Goal: Task Accomplishment & Management: Manage account settings

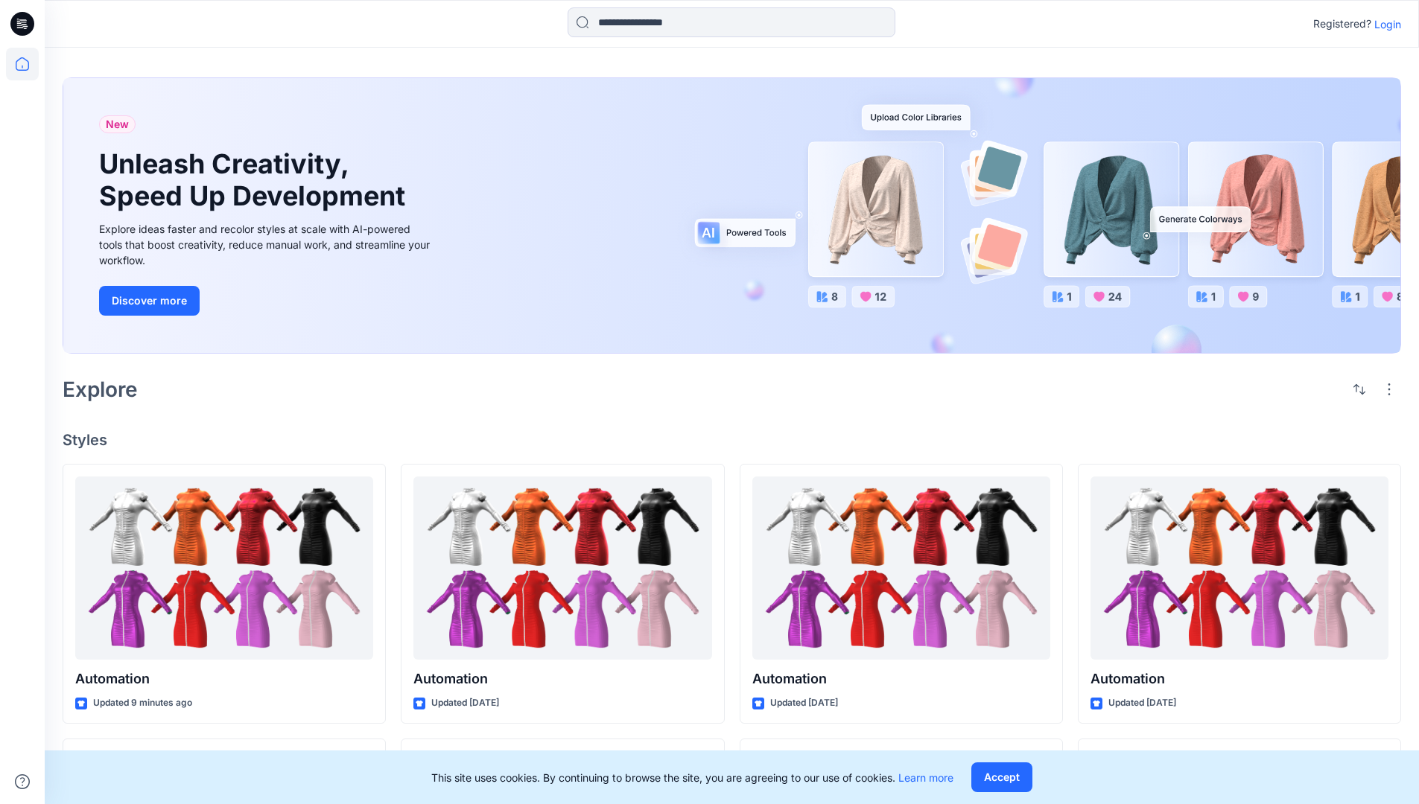
click at [1384, 24] on p "Login" at bounding box center [1387, 24] width 27 height 16
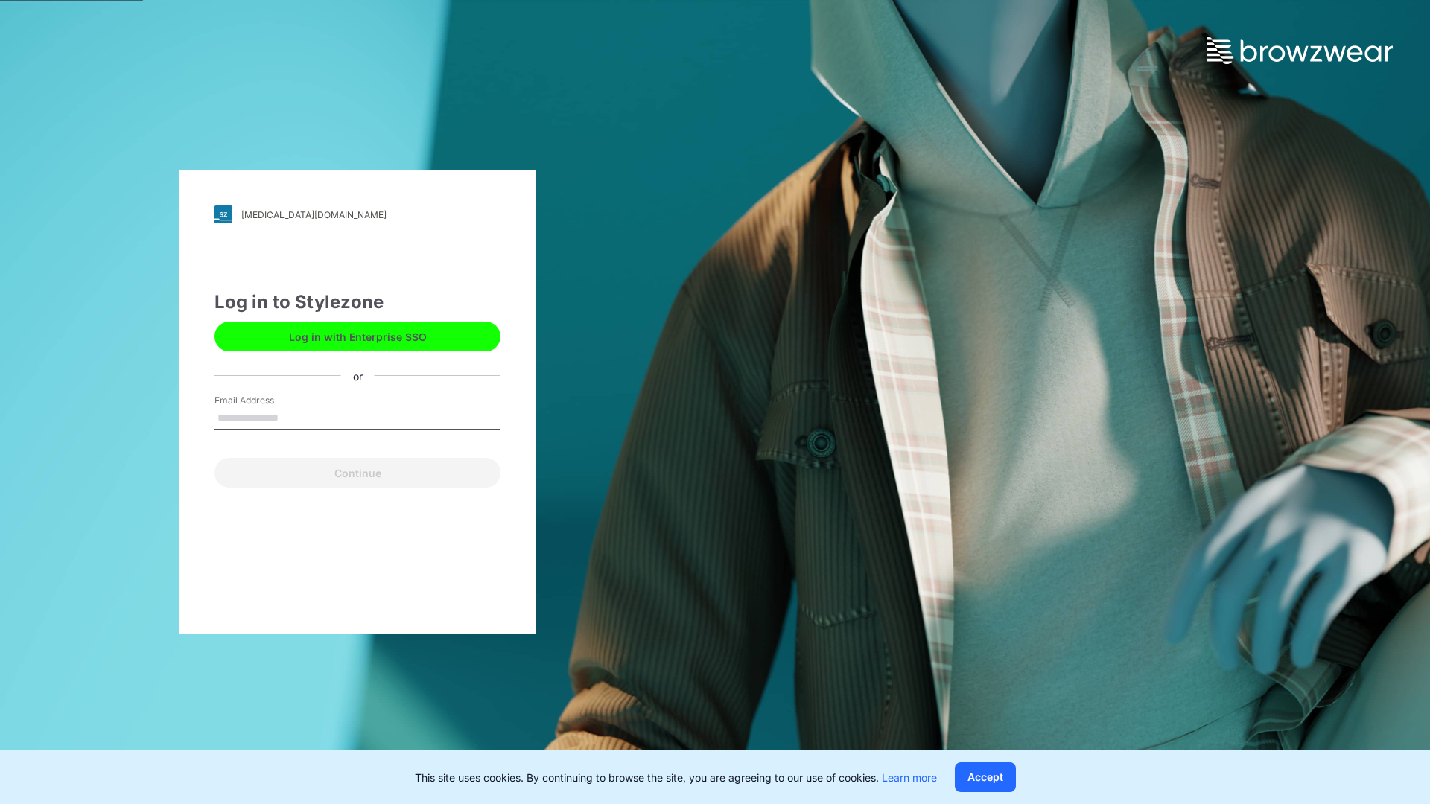
click at [294, 417] on input "Email Address" at bounding box center [357, 418] width 286 height 22
type input "**********"
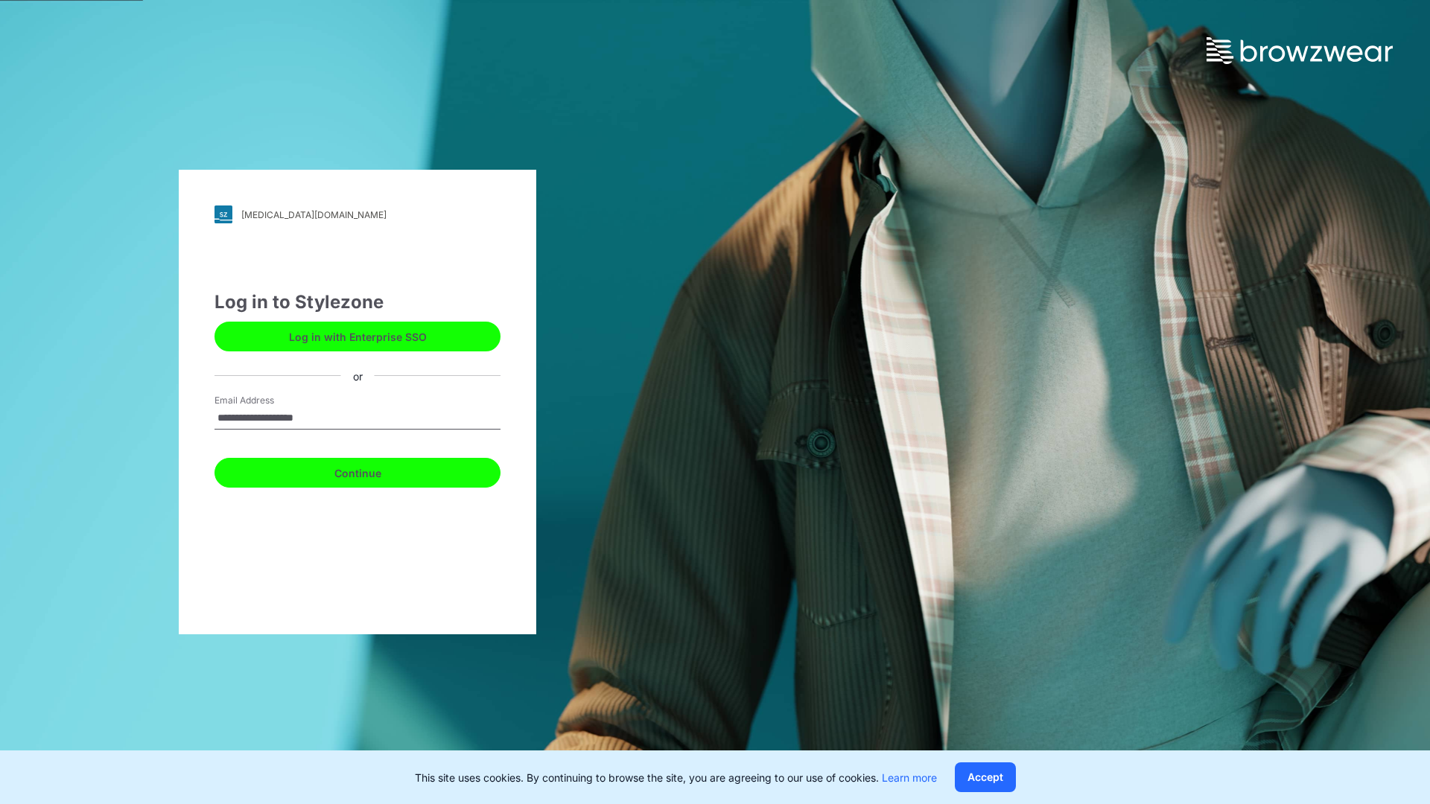
click at [374, 471] on button "Continue" at bounding box center [357, 473] width 286 height 30
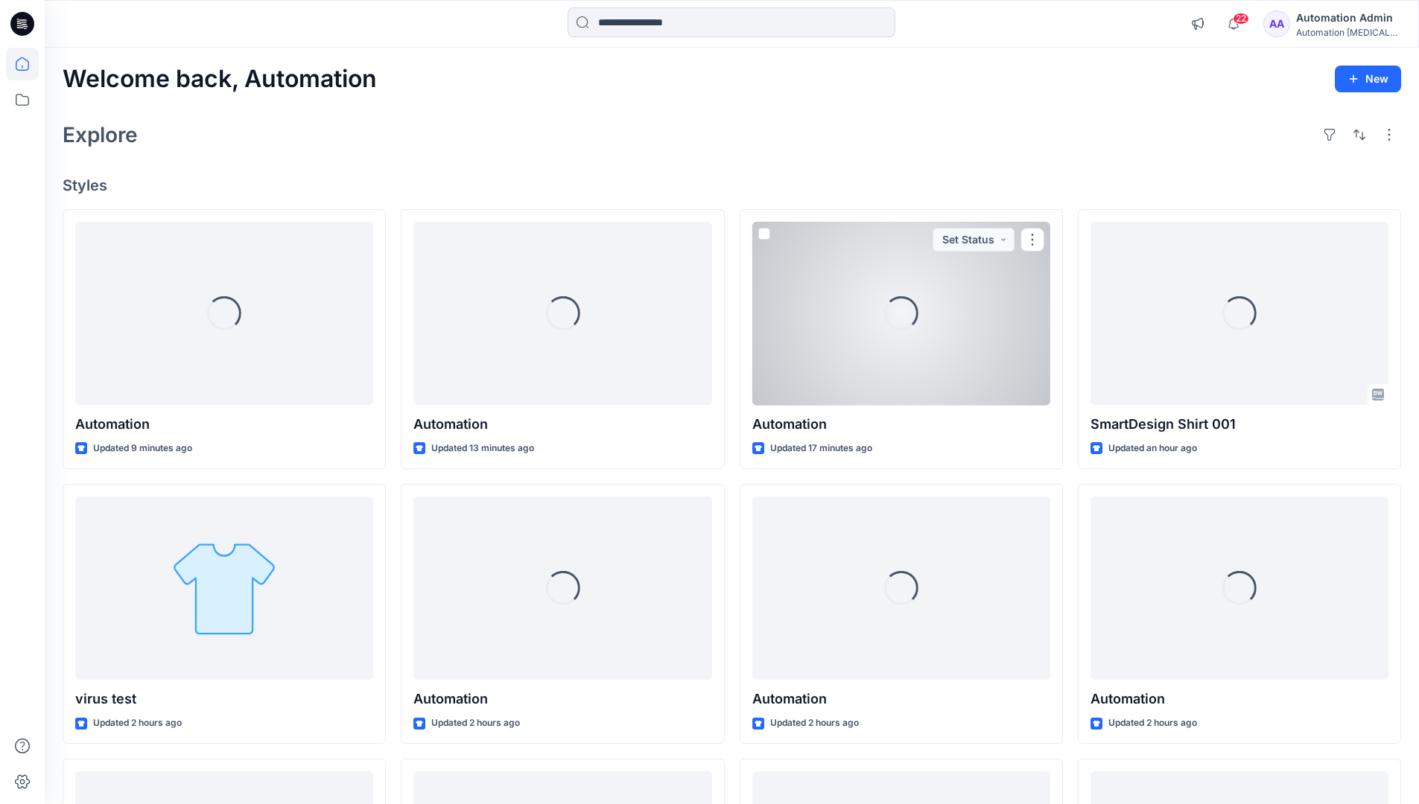
click at [28, 64] on icon at bounding box center [22, 63] width 13 height 13
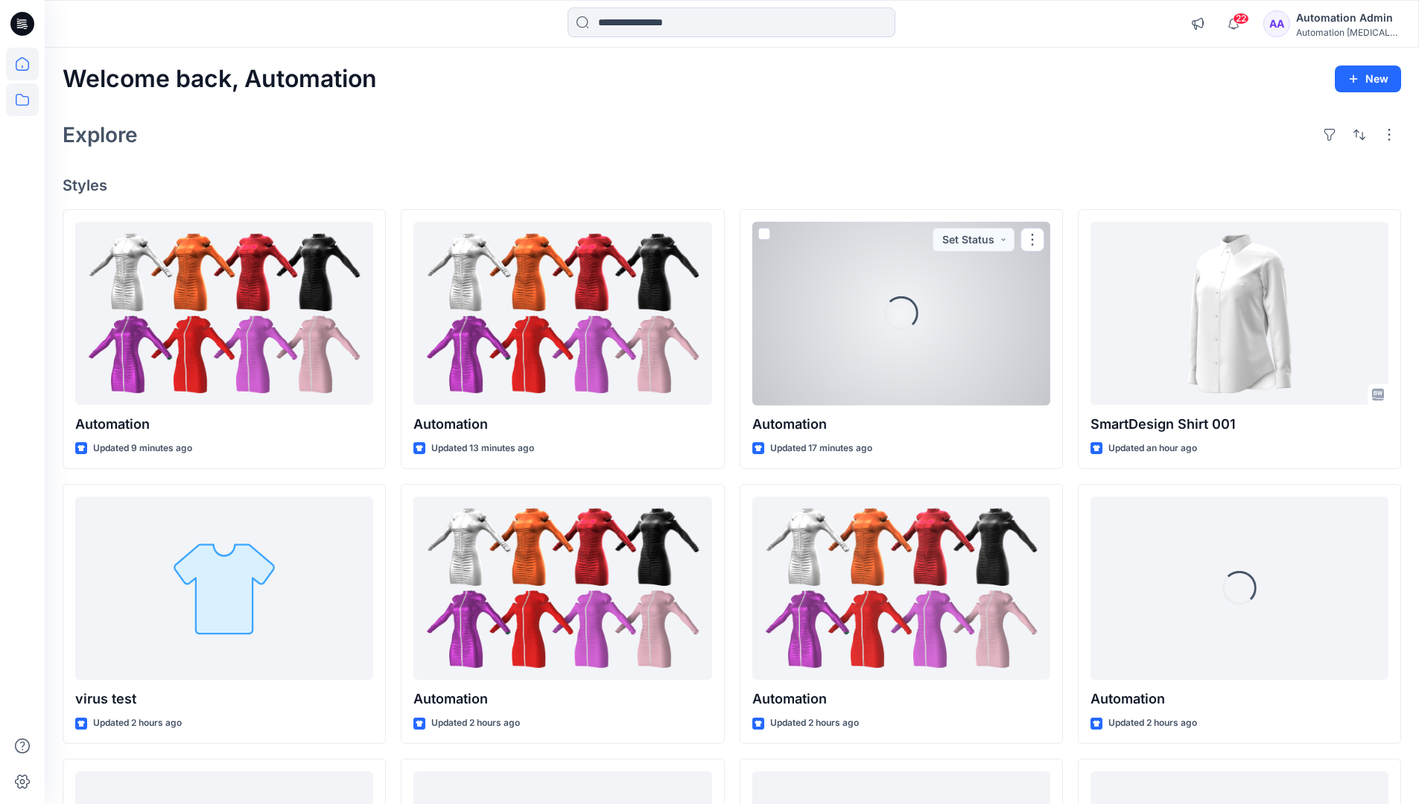
click at [25, 104] on icon at bounding box center [22, 99] width 33 height 33
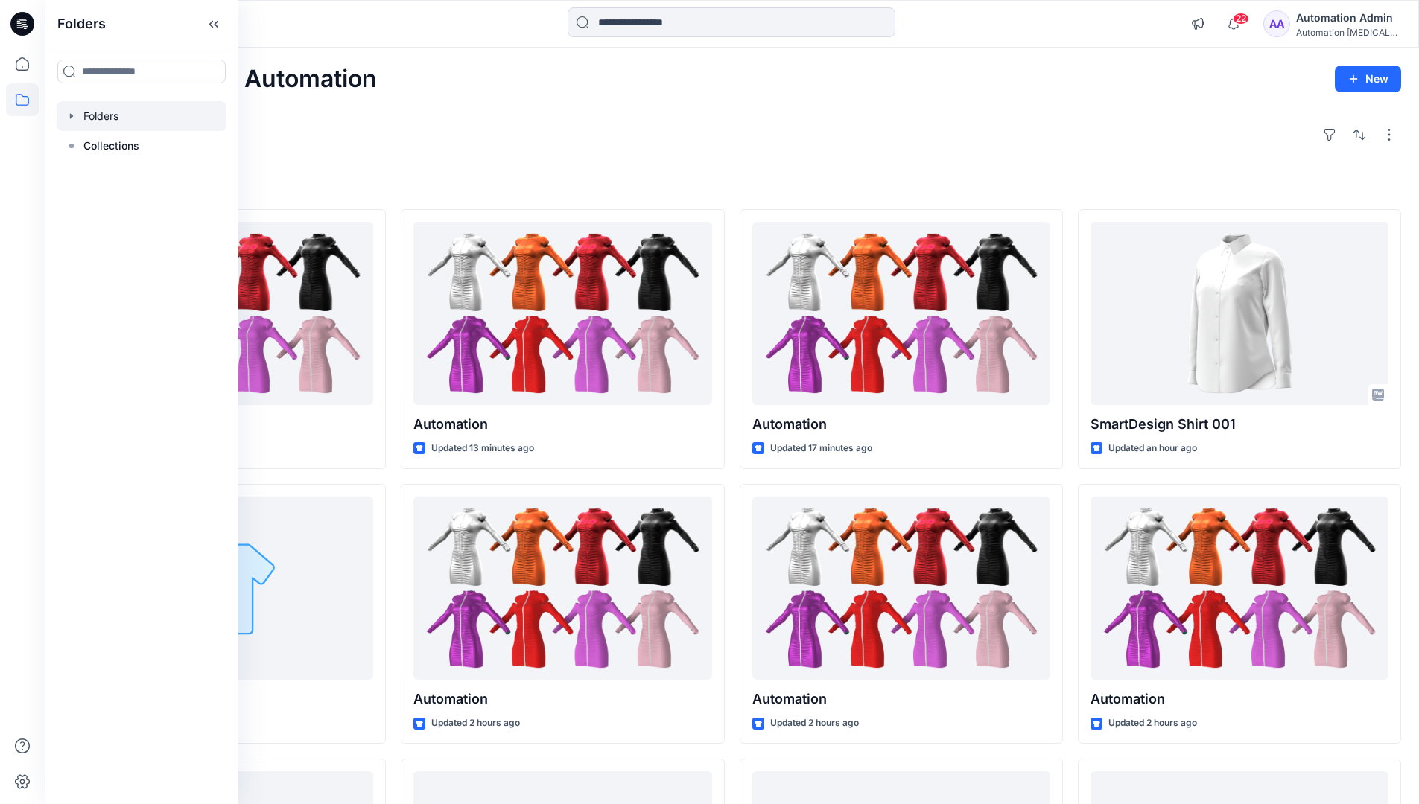
click at [109, 112] on div at bounding box center [142, 116] width 170 height 30
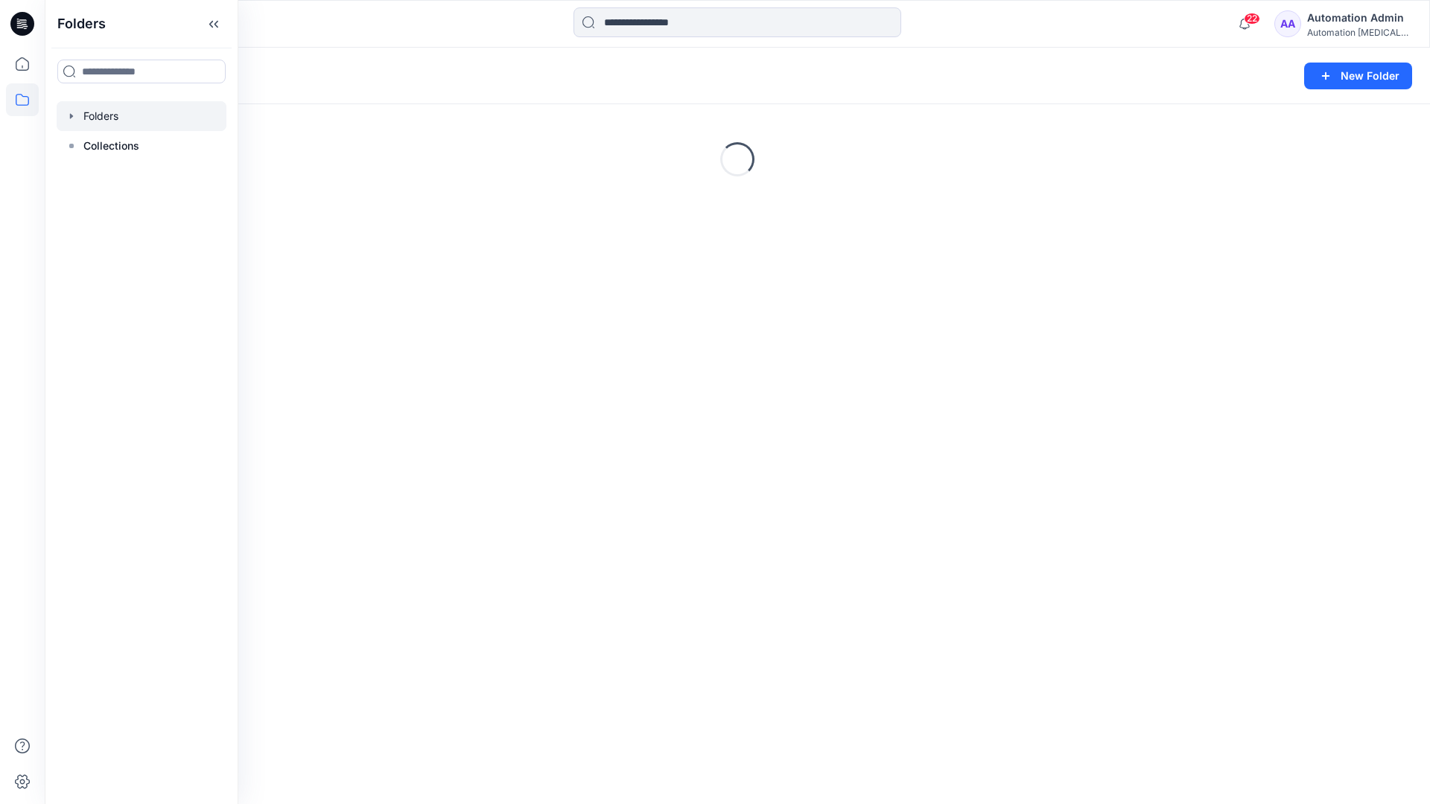
click at [748, 400] on div "Folders New Folder Loading..." at bounding box center [737, 426] width 1385 height 757
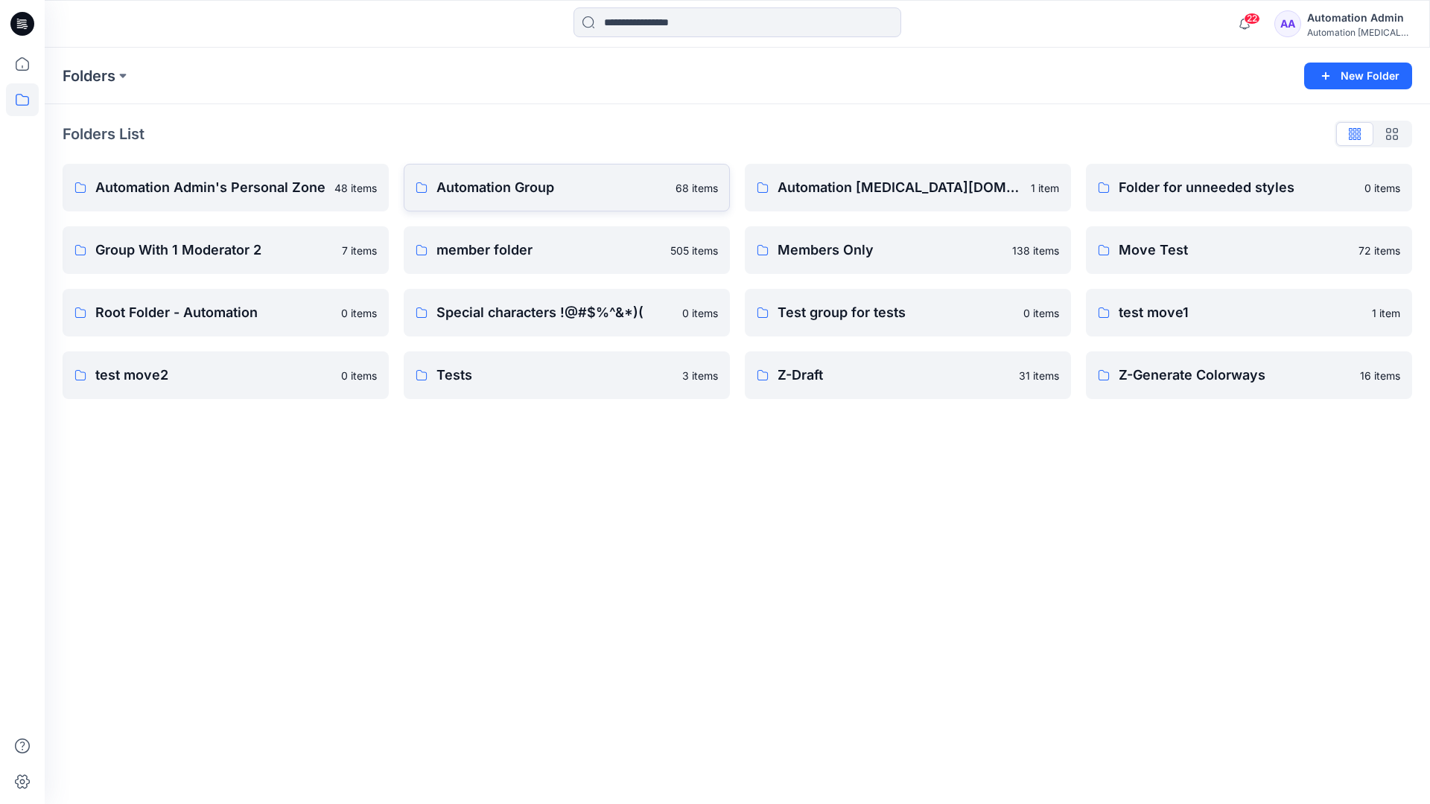
click at [507, 192] on p "Automation Group" at bounding box center [551, 187] width 230 height 21
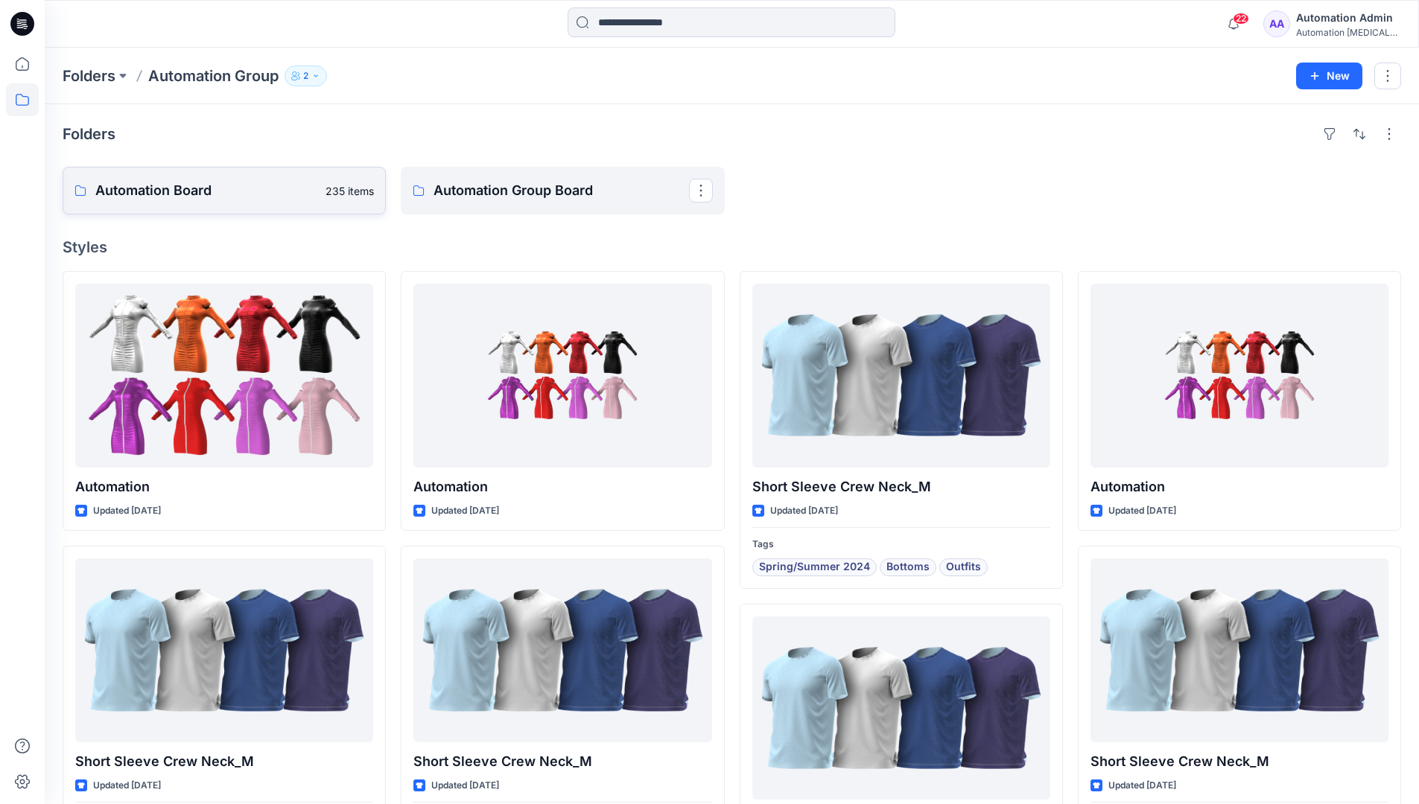
click at [295, 208] on link "Automation Board 235 items" at bounding box center [224, 191] width 323 height 48
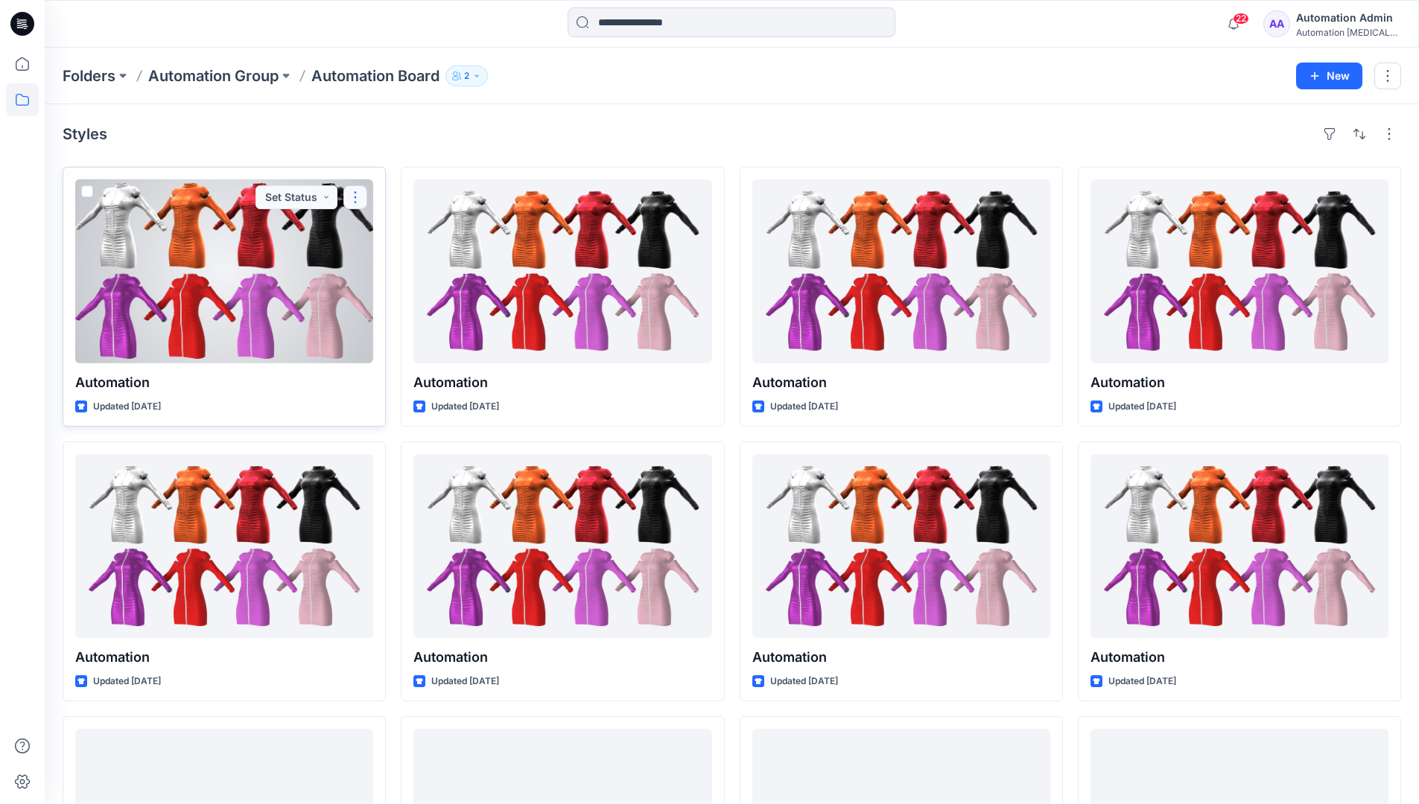
click at [352, 201] on button "button" at bounding box center [355, 197] width 24 height 24
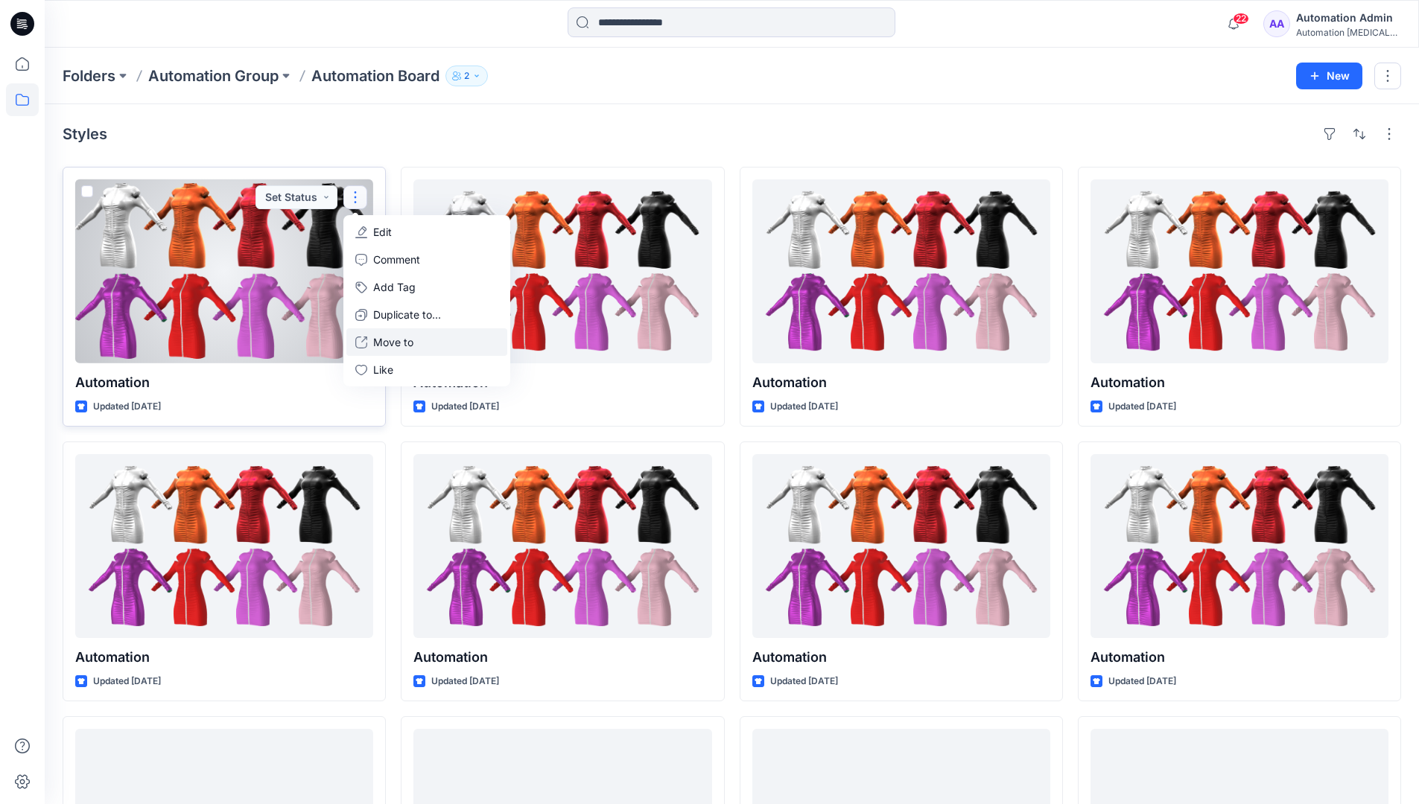
click at [385, 342] on p "Move to" at bounding box center [393, 342] width 40 height 16
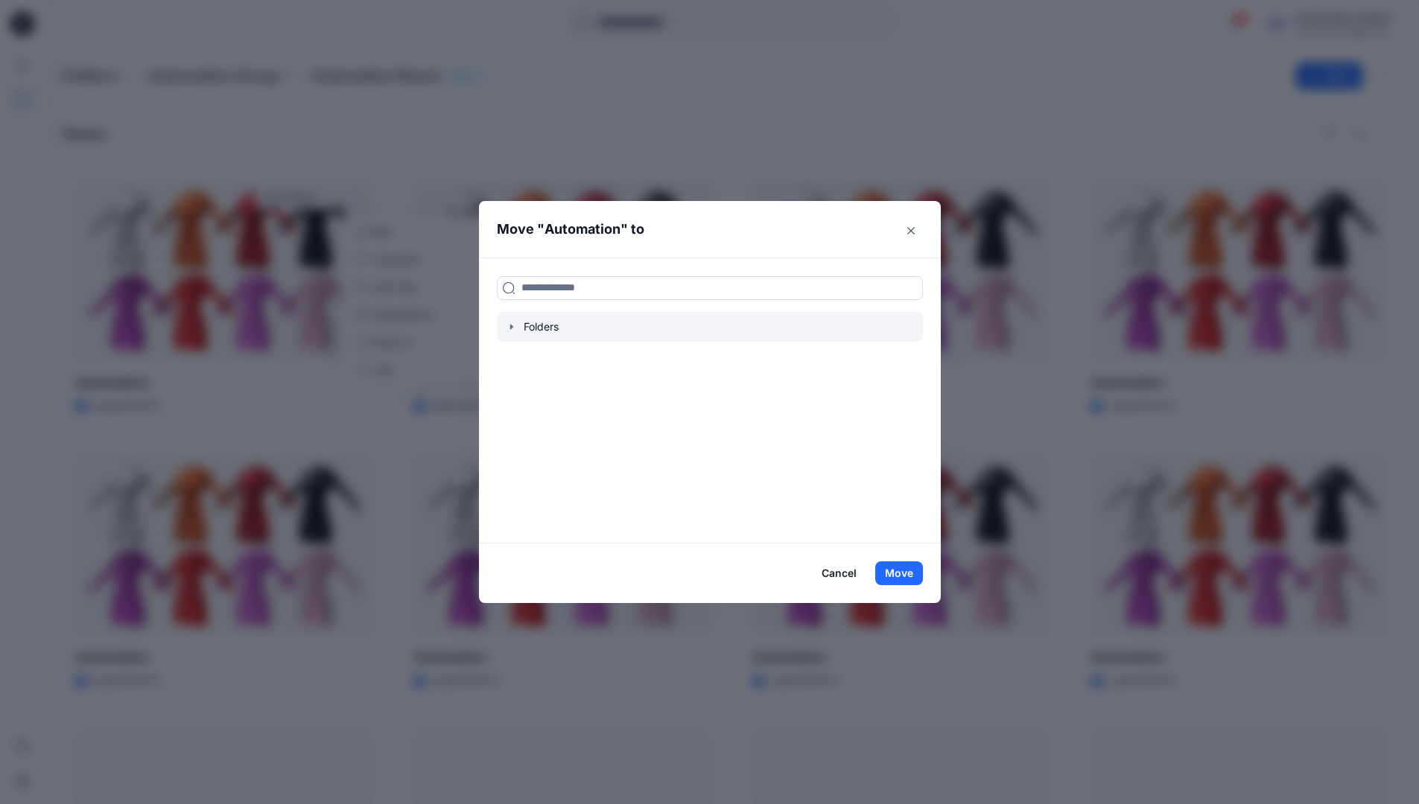
click at [517, 329] on icon "button" at bounding box center [512, 327] width 12 height 12
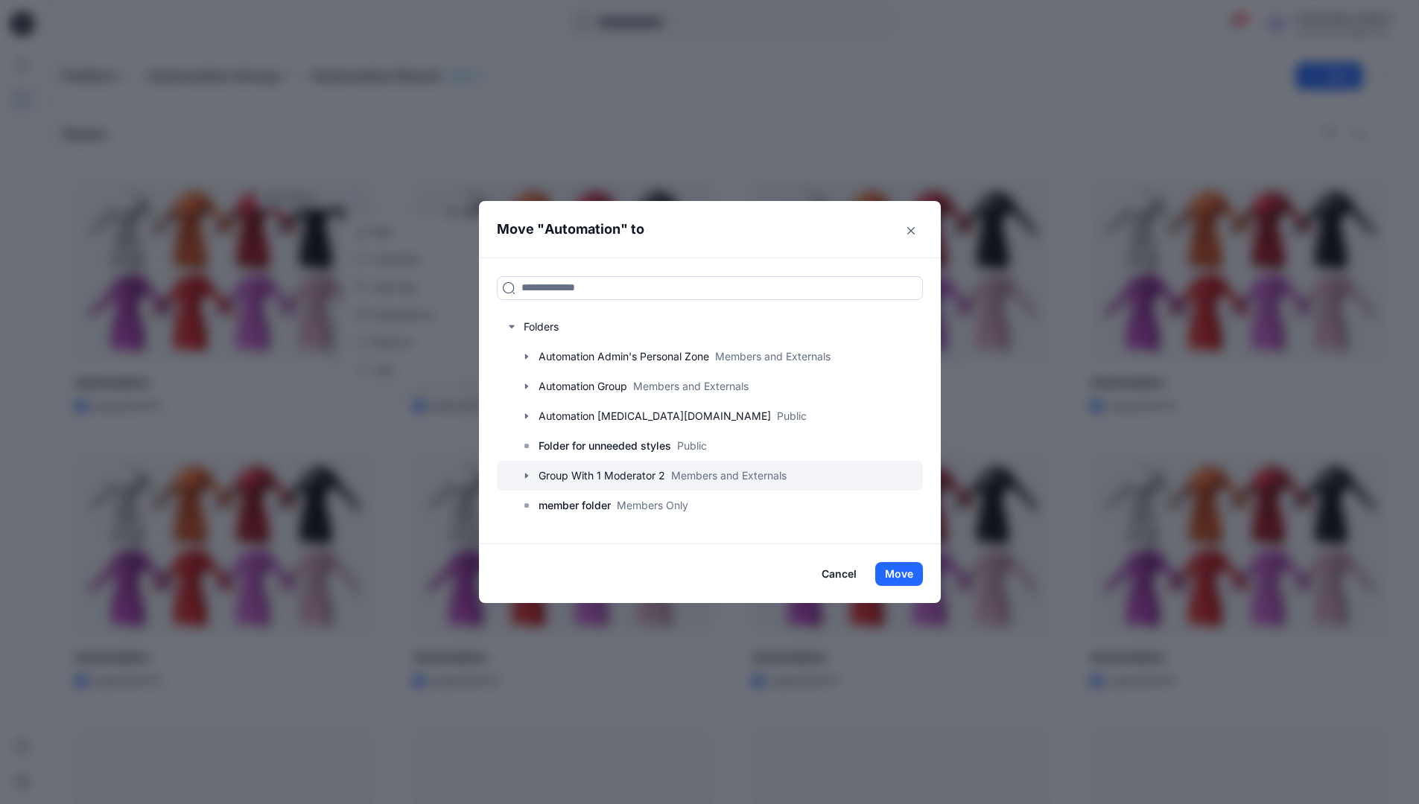
click at [551, 473] on div at bounding box center [710, 476] width 426 height 30
click at [910, 573] on button "Move" at bounding box center [899, 574] width 48 height 24
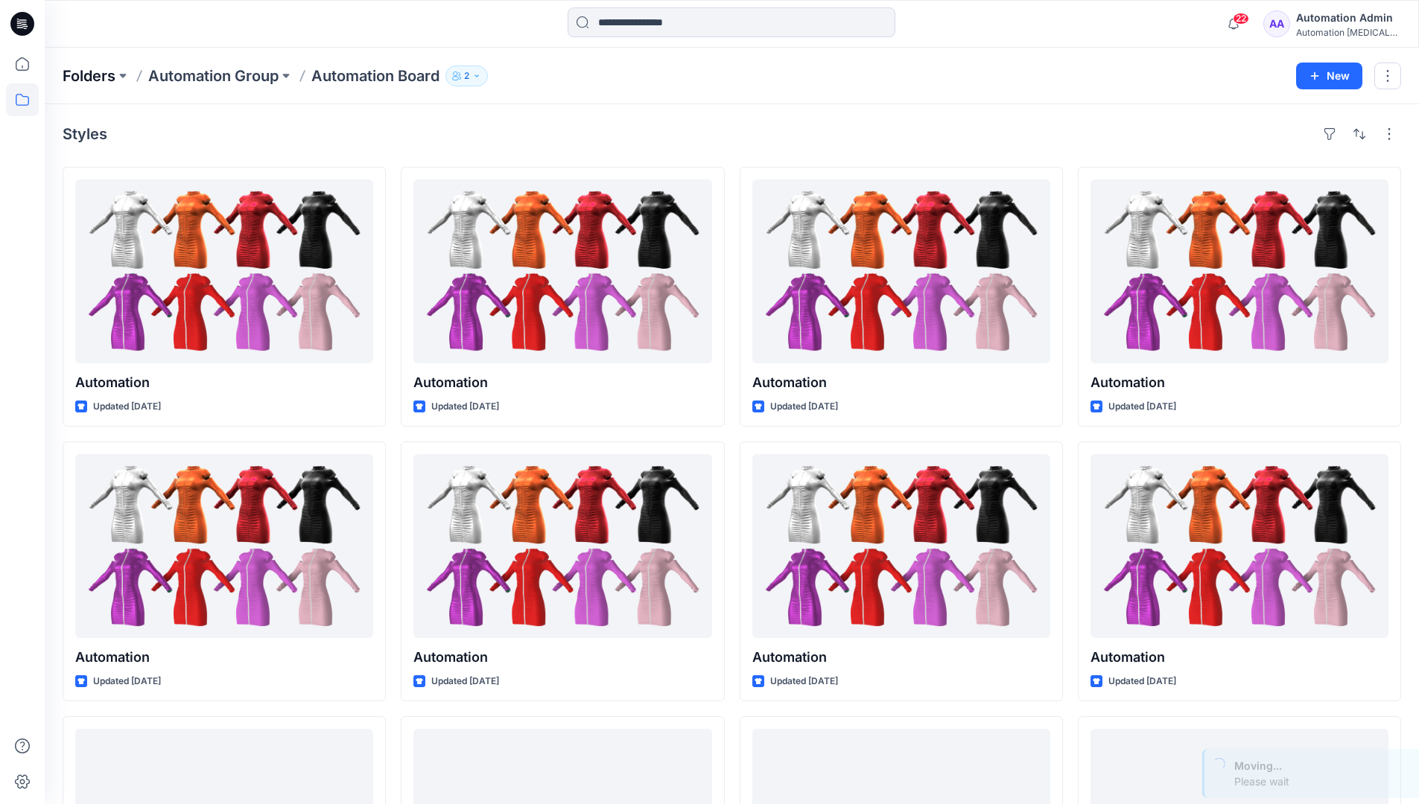
click at [94, 76] on p "Folders" at bounding box center [89, 76] width 53 height 21
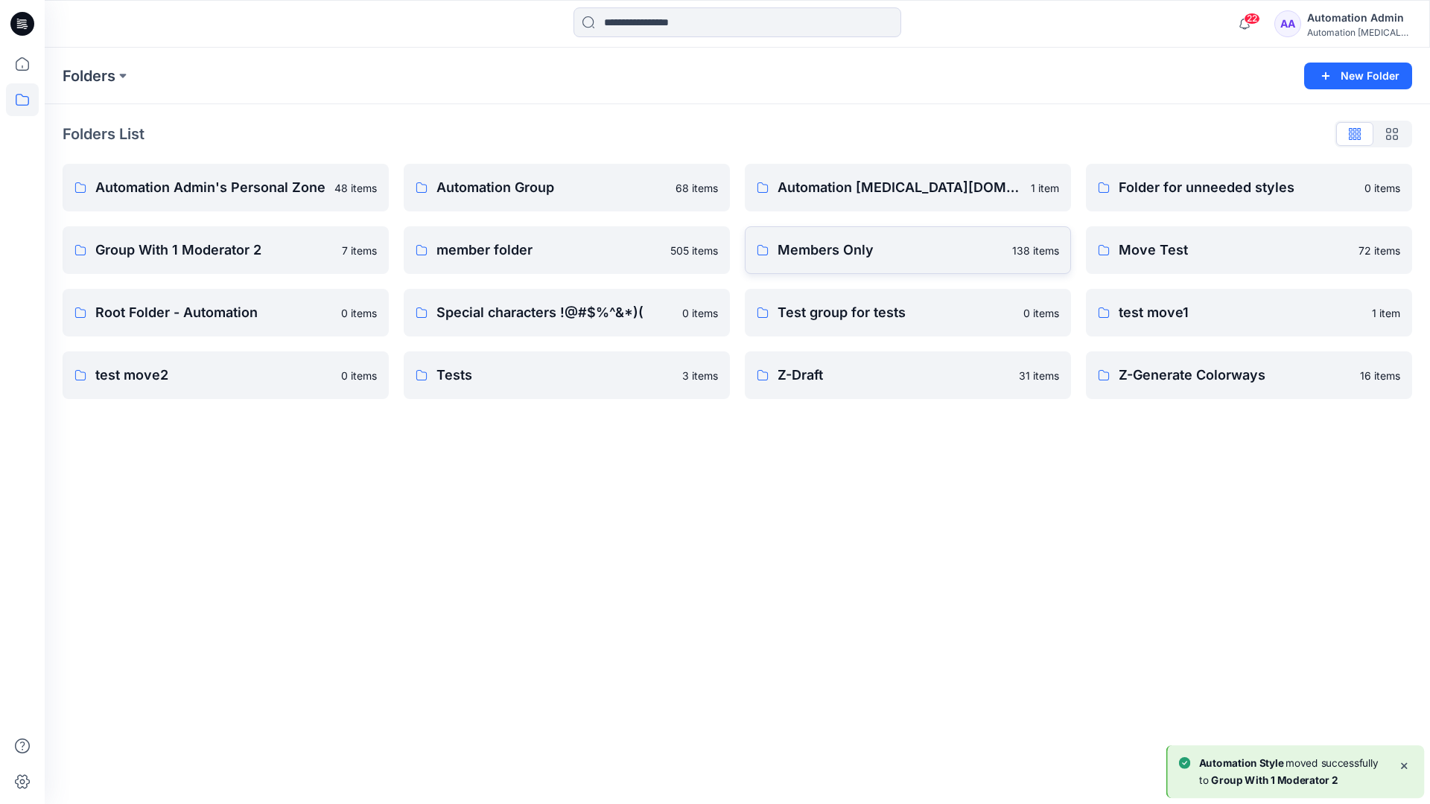
click at [868, 253] on p "Members Only" at bounding box center [891, 250] width 226 height 21
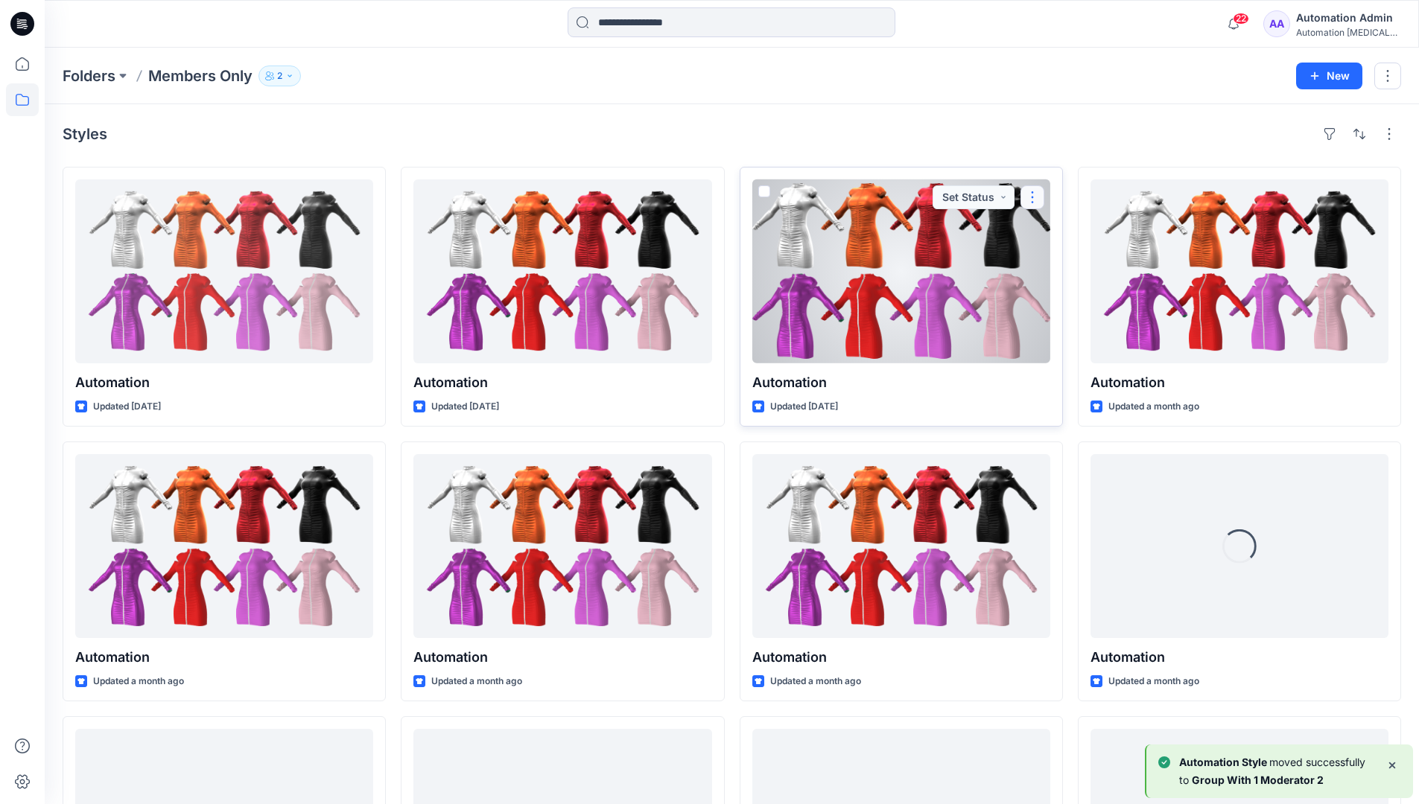
click at [1034, 195] on button "button" at bounding box center [1032, 197] width 24 height 24
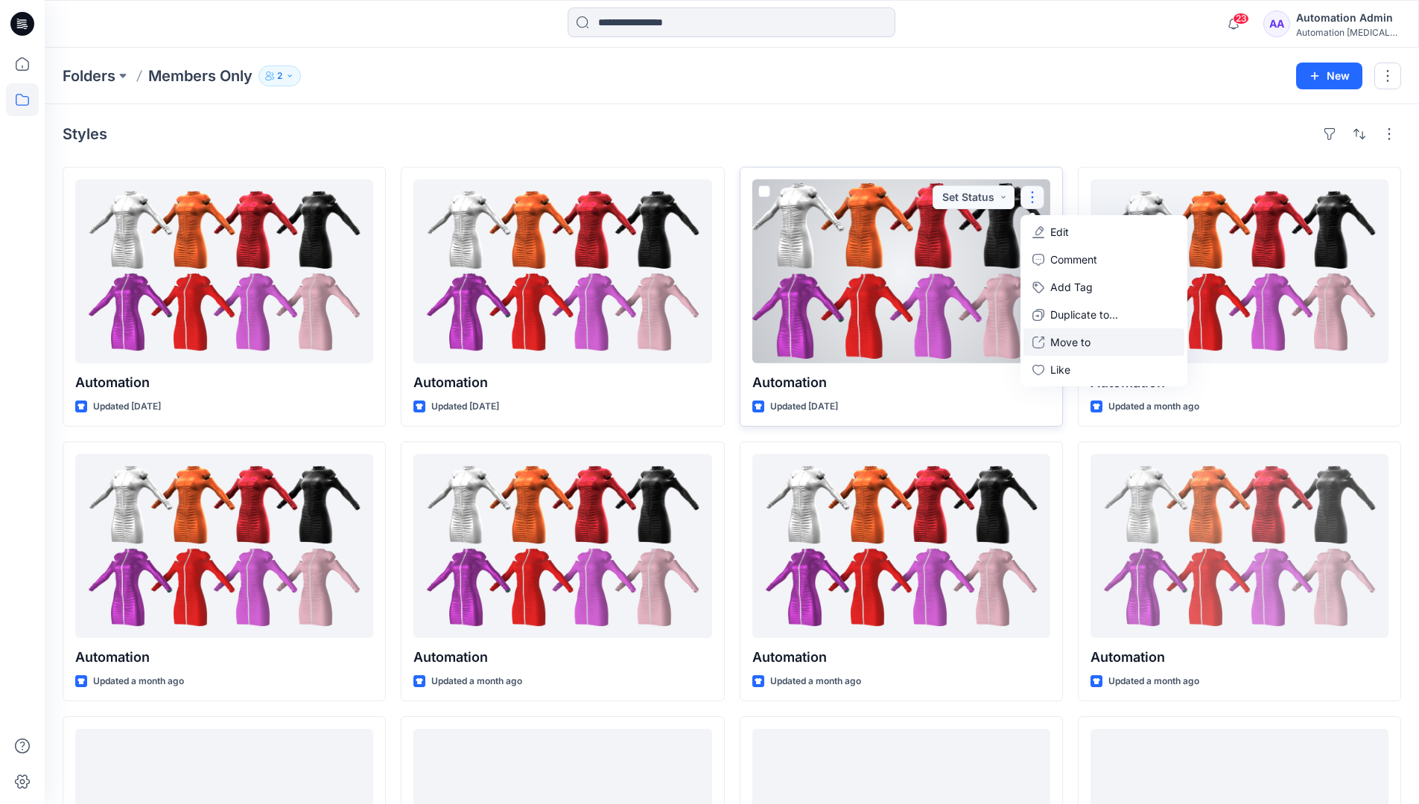
click at [1061, 337] on p "Move to" at bounding box center [1070, 342] width 40 height 16
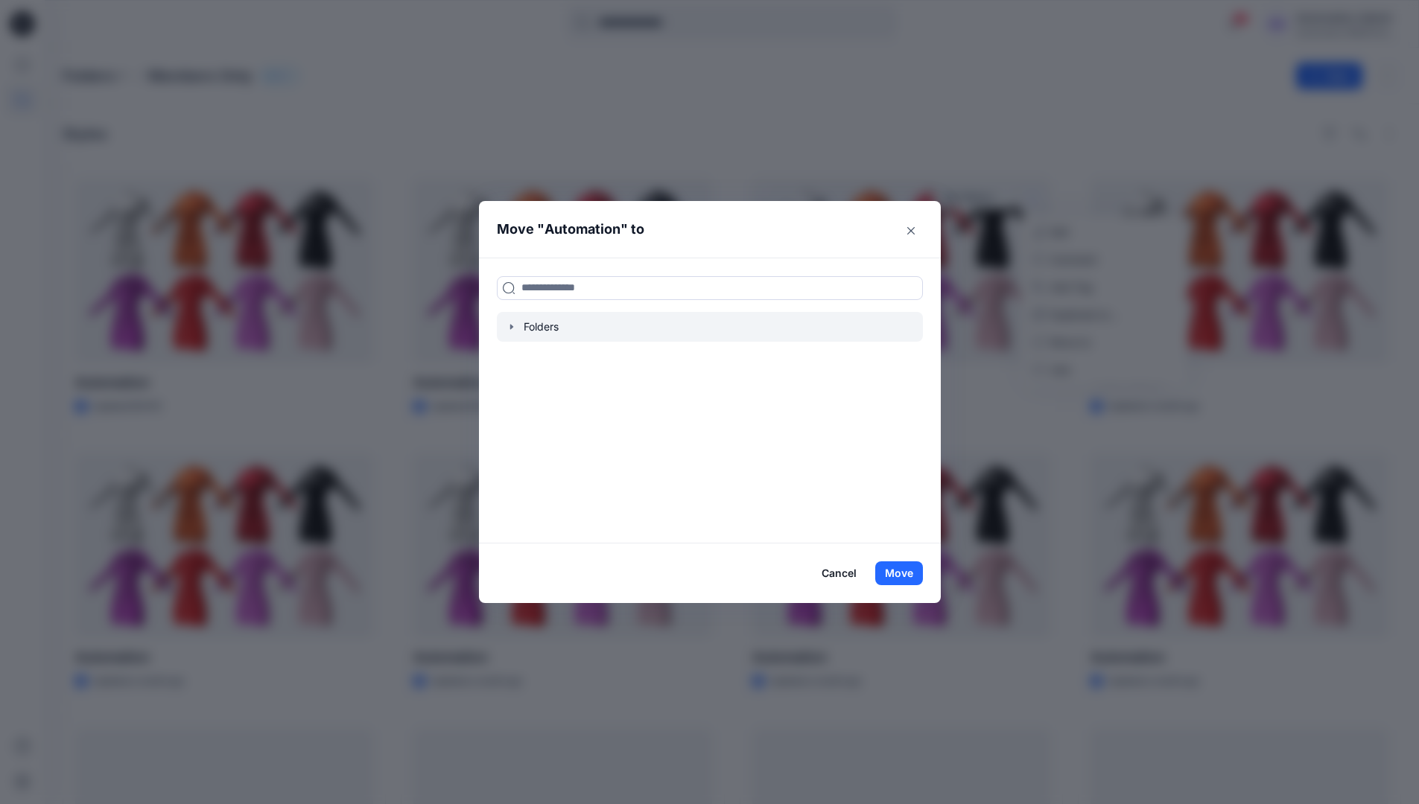
click at [518, 328] on icon "button" at bounding box center [512, 327] width 12 height 12
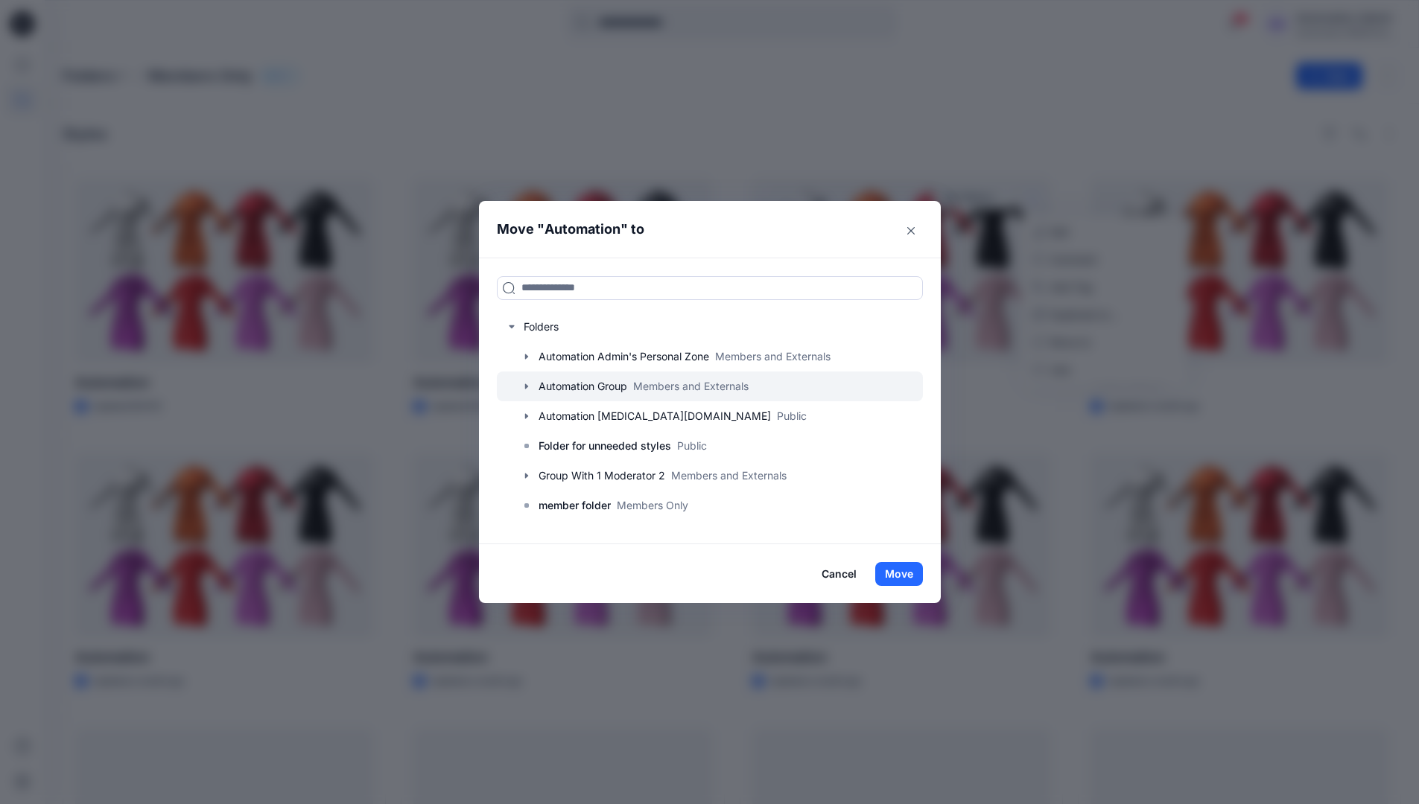
click at [533, 384] on icon "button" at bounding box center [527, 387] width 12 height 12
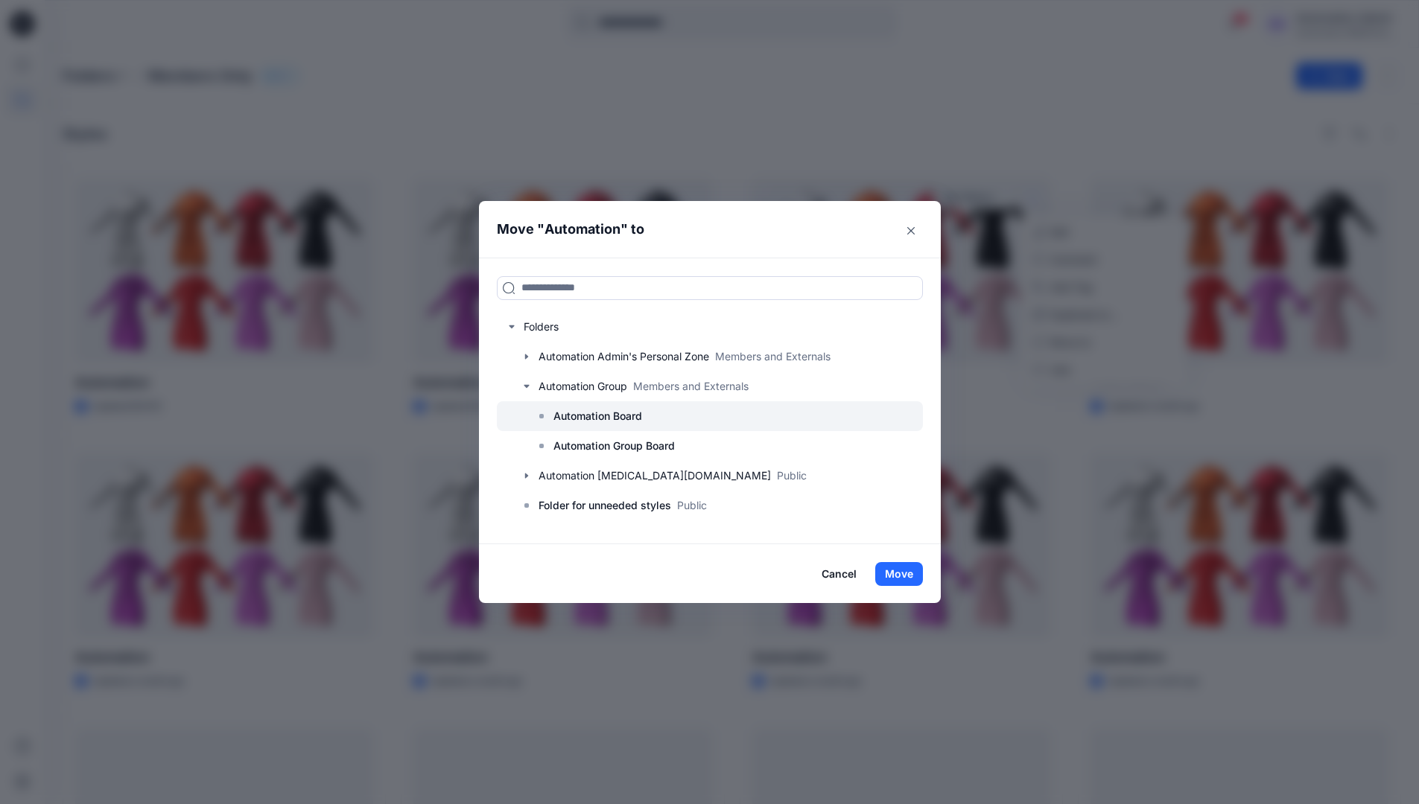
click at [576, 408] on p "Automation Board" at bounding box center [597, 416] width 89 height 18
click at [901, 576] on button "Move" at bounding box center [899, 574] width 48 height 24
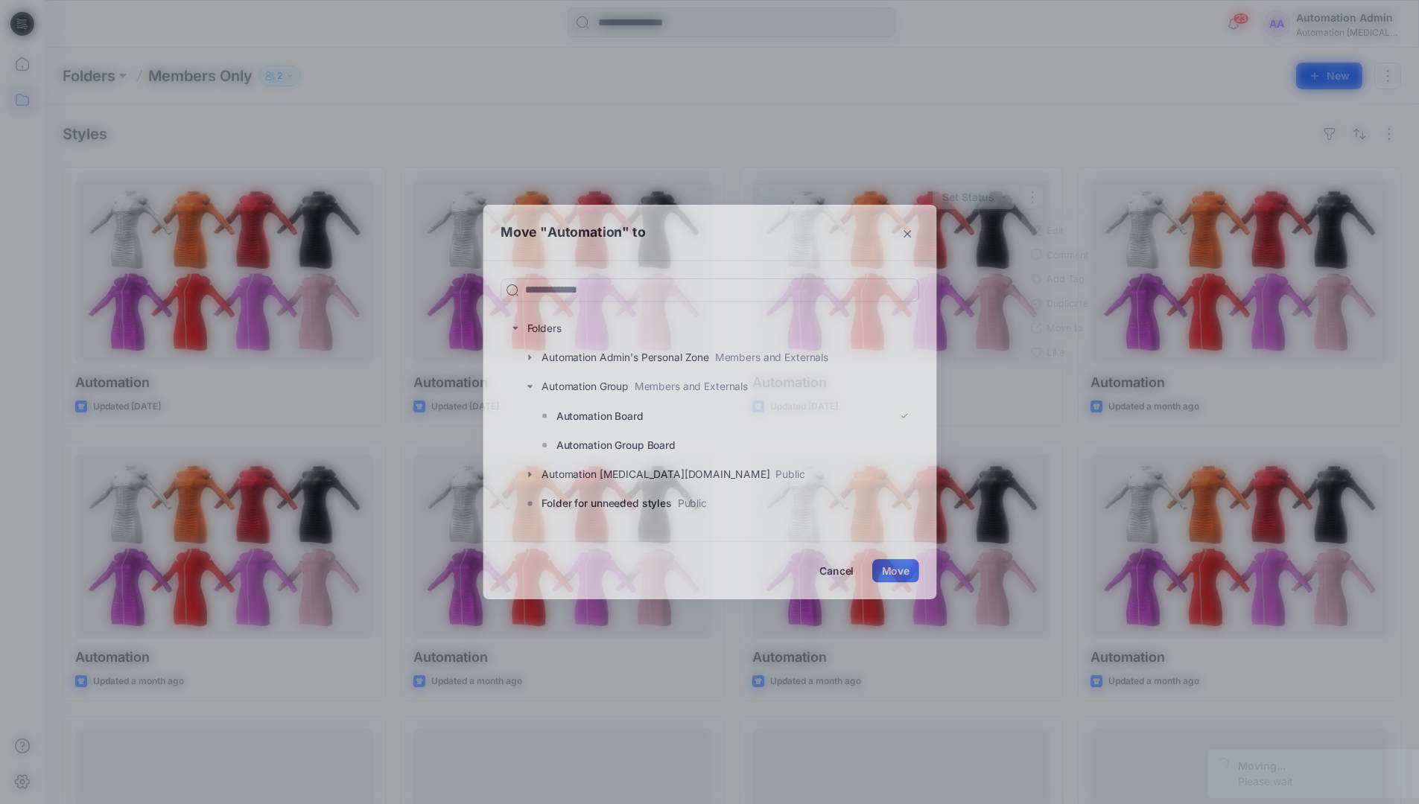
click at [1320, 22] on div "Automation Admin" at bounding box center [1348, 18] width 104 height 18
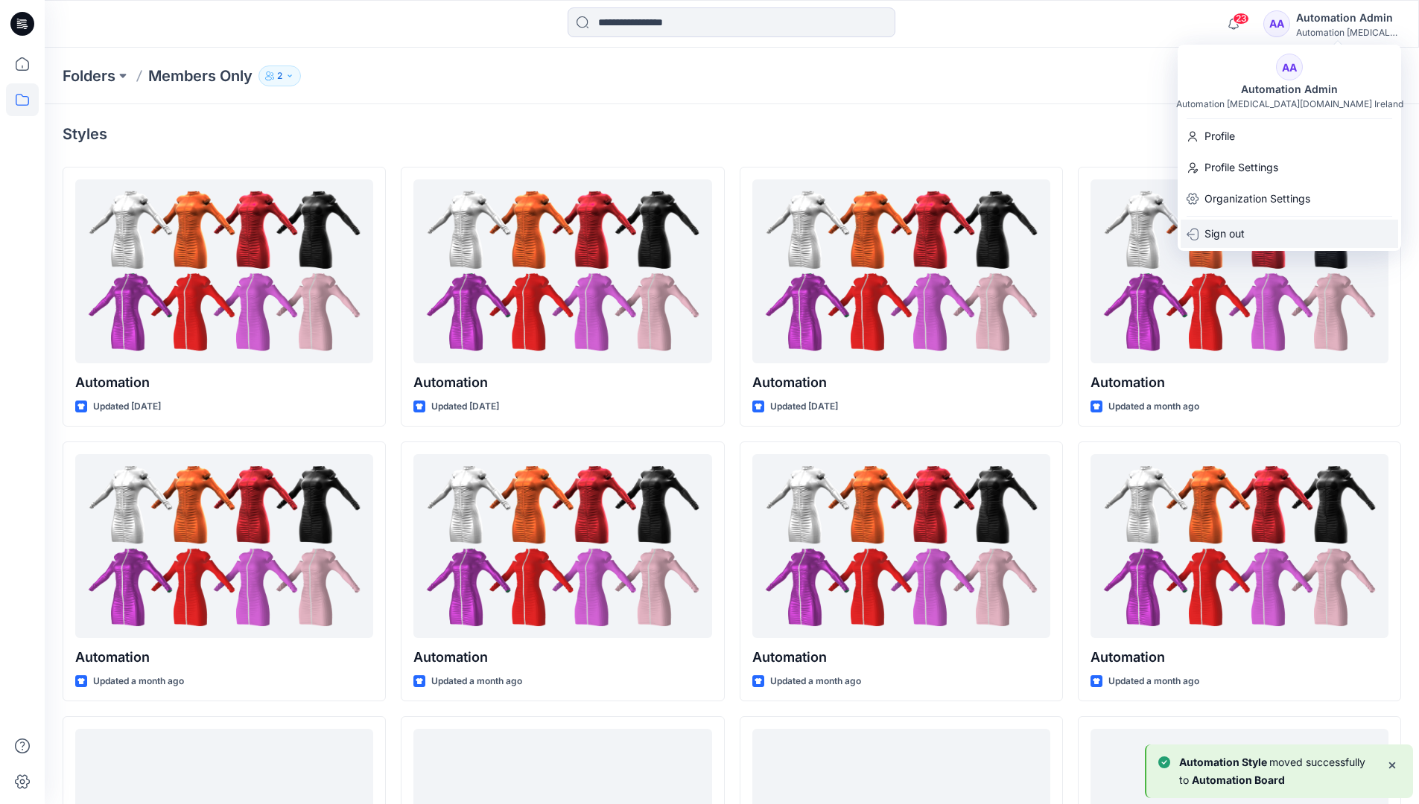
click at [1231, 230] on p "Sign out" at bounding box center [1224, 234] width 40 height 28
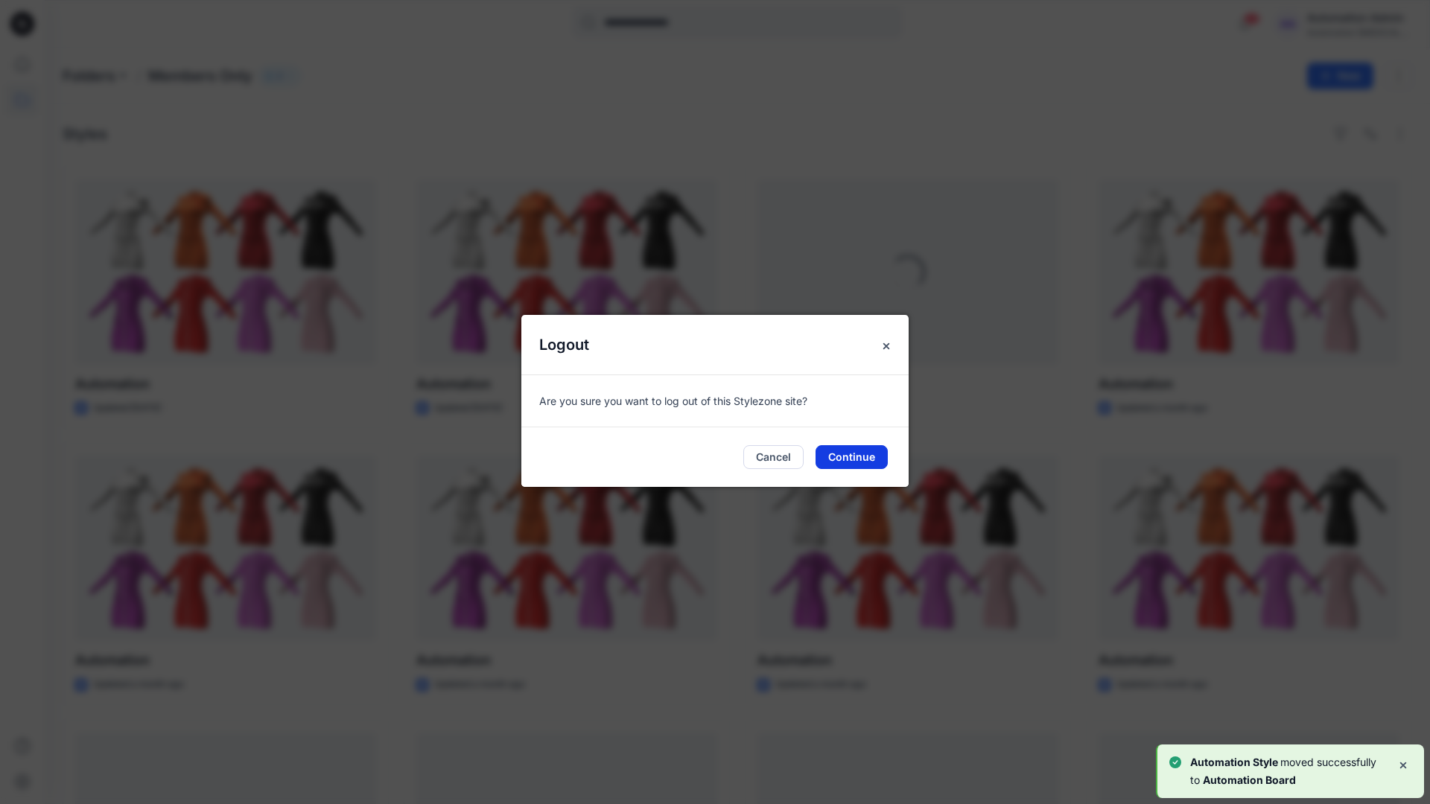
click at [855, 454] on button "Continue" at bounding box center [852, 457] width 72 height 24
